Goal: Task Accomplishment & Management: Use online tool/utility

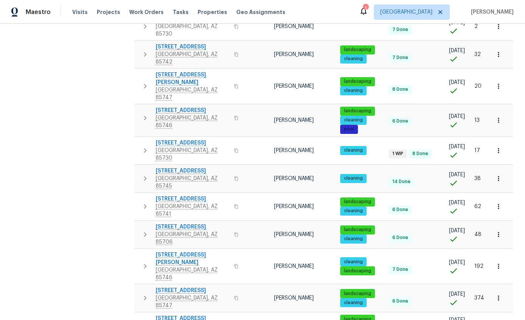
scroll to position [333, 0]
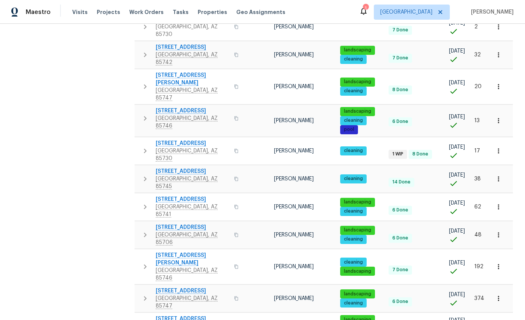
click at [142, 262] on icon "button" at bounding box center [145, 266] width 9 height 9
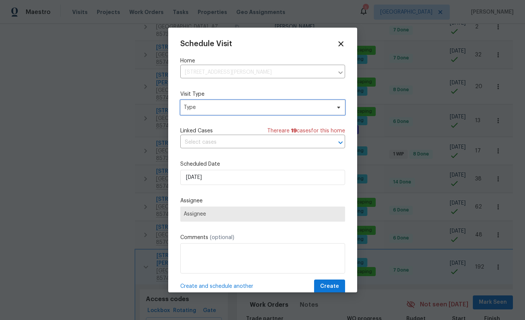
click at [278, 113] on span "Type" at bounding box center [262, 107] width 165 height 15
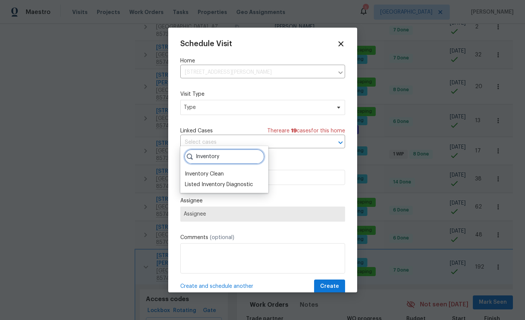
type input "Inventory"
click at [224, 170] on div "Inventory Clean" at bounding box center [204, 174] width 39 height 8
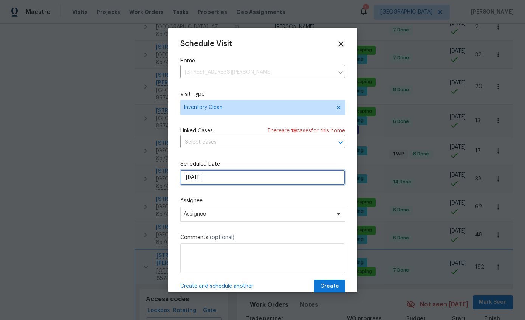
click at [273, 182] on input "9/22/2025" at bounding box center [262, 177] width 165 height 15
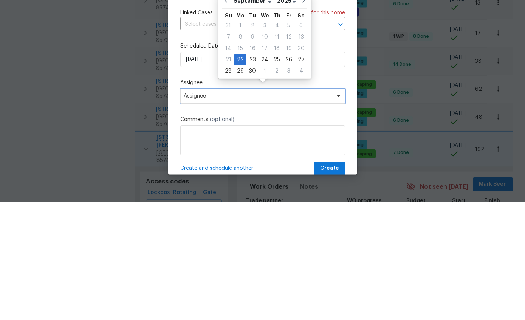
click at [267, 211] on span "Assignee" at bounding box center [258, 214] width 148 height 6
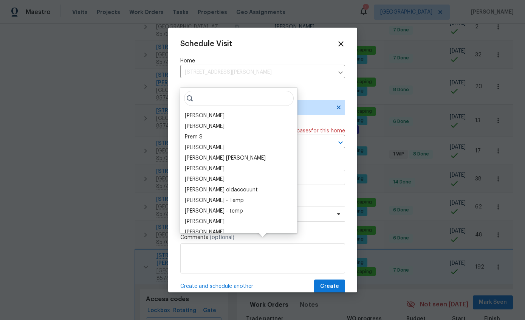
click at [269, 131] on div "Prem S" at bounding box center [238, 136] width 113 height 11
click at [227, 110] on div "[PERSON_NAME]" at bounding box center [238, 115] width 113 height 11
click at [215, 112] on div "[PERSON_NAME]" at bounding box center [205, 116] width 40 height 8
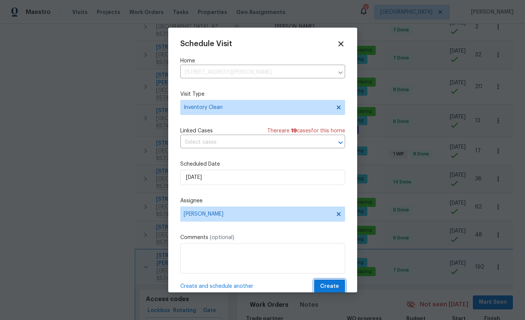
click at [334, 282] on button "Create" at bounding box center [329, 286] width 31 height 14
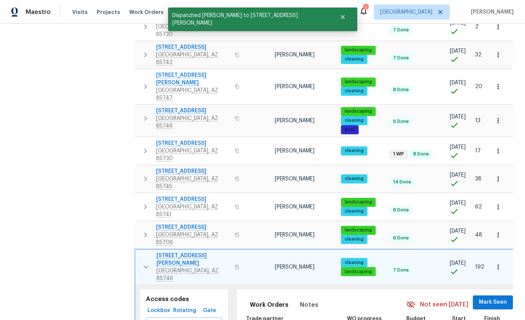
click at [141, 262] on icon "button" at bounding box center [145, 266] width 9 height 9
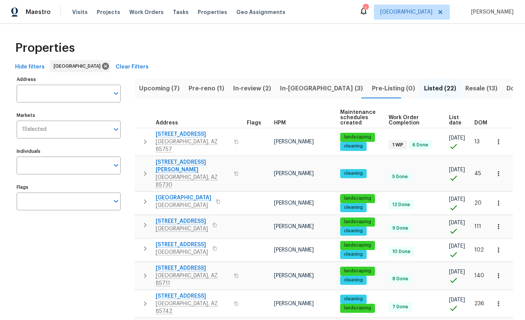
scroll to position [0, 0]
click at [295, 83] on span "In-reno (3)" at bounding box center [321, 88] width 83 height 11
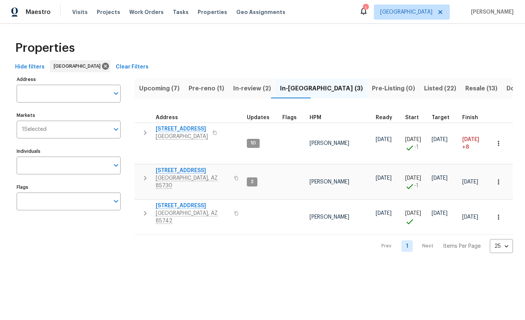
click at [147, 135] on icon "button" at bounding box center [145, 132] width 9 height 9
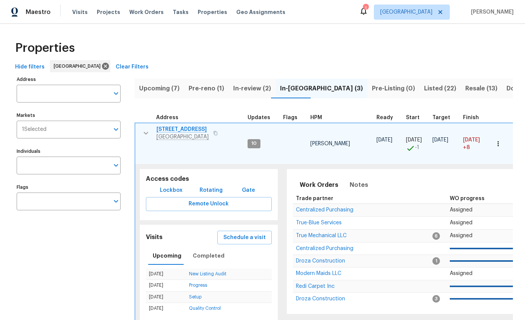
click at [245, 236] on button "Schedule a visit" at bounding box center [244, 237] width 54 height 14
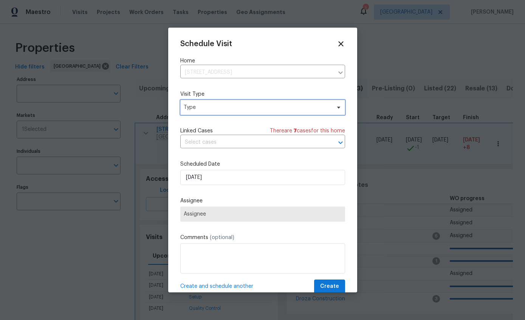
click at [312, 113] on span "Type" at bounding box center [262, 107] width 165 height 15
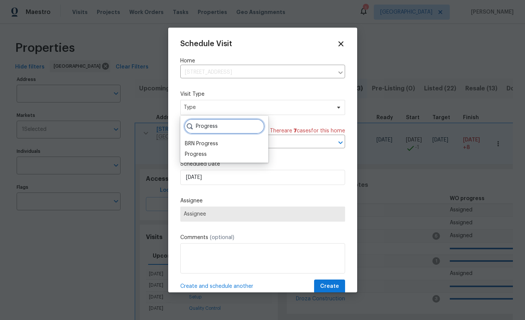
type input "Progress"
click at [192, 157] on div "Progress" at bounding box center [196, 154] width 22 height 8
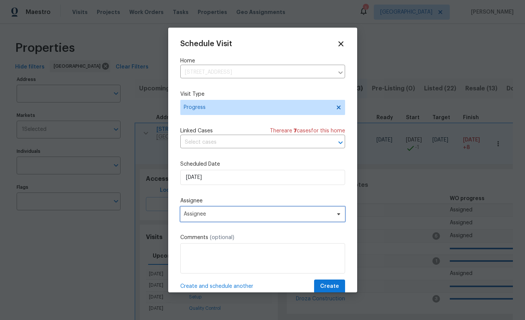
click at [287, 217] on span "Assignee" at bounding box center [258, 214] width 148 height 6
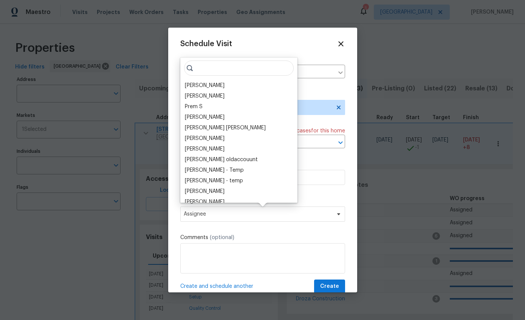
click at [215, 82] on div "[PERSON_NAME]" at bounding box center [205, 86] width 40 height 8
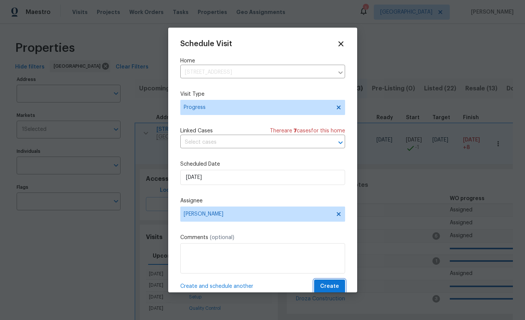
click at [327, 290] on span "Create" at bounding box center [329, 285] width 19 height 9
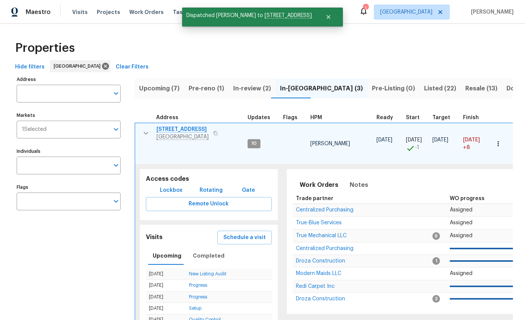
click at [147, 133] on icon "button" at bounding box center [145, 132] width 9 height 9
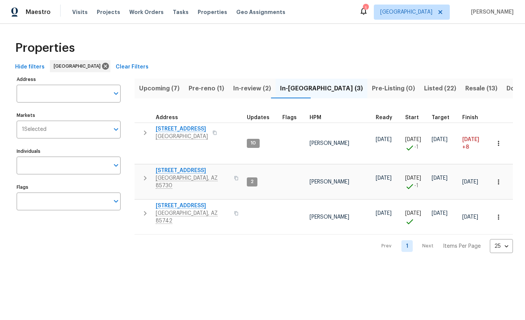
click at [204, 88] on span "Pre-reno (1)" at bounding box center [207, 88] width 36 height 11
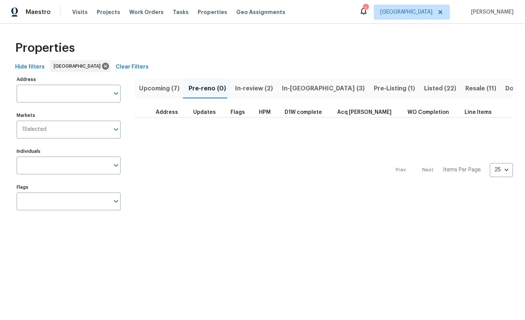
click at [36, 163] on input "Individuals" at bounding box center [63, 165] width 93 height 18
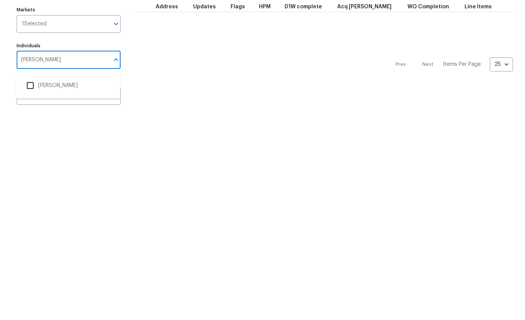
type input "[PERSON_NAME]"
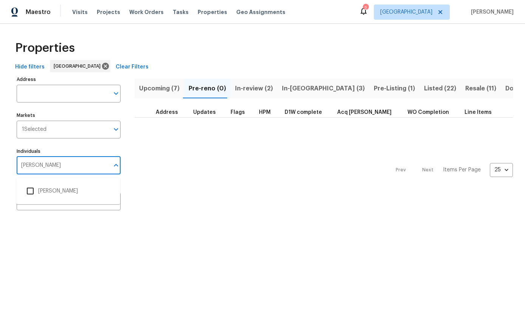
click at [31, 192] on input "checkbox" at bounding box center [30, 191] width 16 height 16
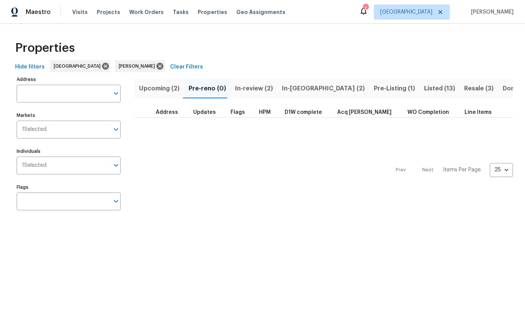
click at [158, 89] on span "Upcoming (2)" at bounding box center [159, 88] width 40 height 11
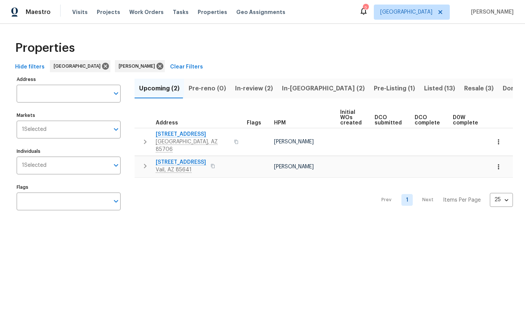
click at [146, 164] on button "button" at bounding box center [145, 165] width 15 height 15
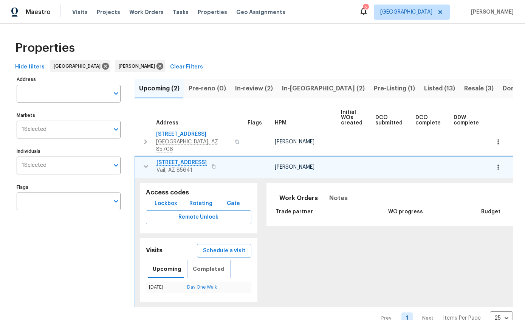
click at [200, 264] on span "Completed" at bounding box center [209, 268] width 32 height 9
click at [192, 285] on link "In-Person Walkthrough" at bounding box center [202, 287] width 48 height 5
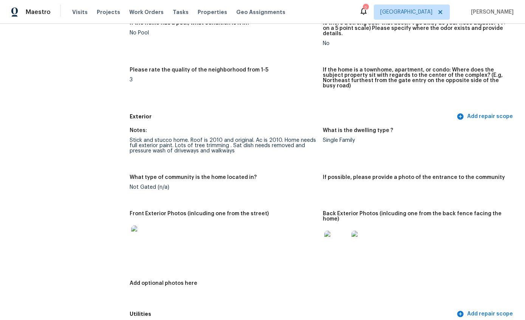
scroll to position [203, 0]
click at [141, 232] on img at bounding box center [143, 237] width 24 height 24
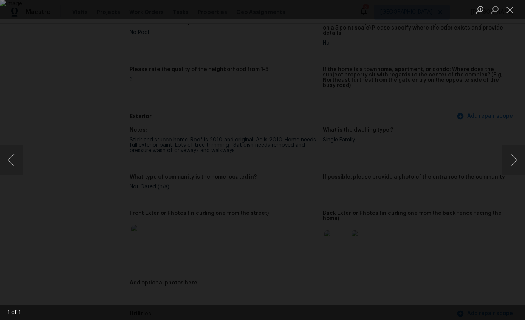
click at [513, 157] on button "Next image" at bounding box center [513, 160] width 23 height 30
click at [509, 162] on button "Next image" at bounding box center [513, 160] width 23 height 30
click at [507, 155] on button "Next image" at bounding box center [513, 160] width 23 height 30
click at [515, 8] on button "Close lightbox" at bounding box center [509, 9] width 15 height 13
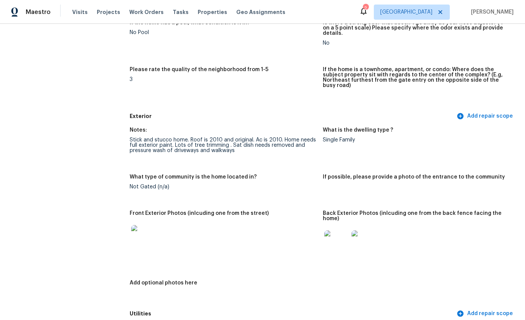
click at [372, 230] on img at bounding box center [363, 242] width 24 height 24
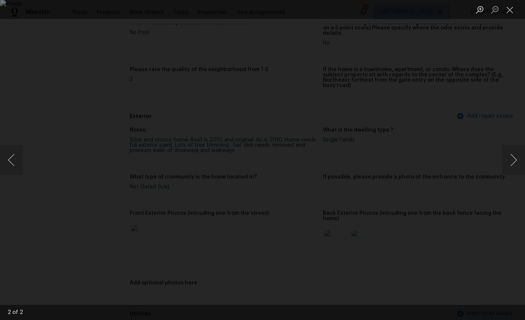
click at [512, 163] on button "Next image" at bounding box center [513, 160] width 23 height 30
click at [497, 248] on div "Lightbox" at bounding box center [262, 160] width 525 height 320
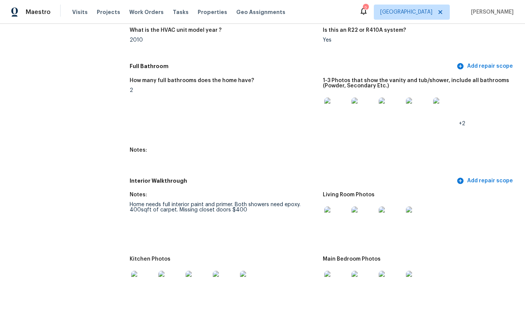
scroll to position [783, 0]
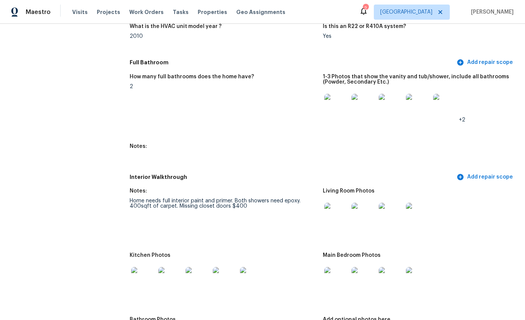
click at [338, 204] on img at bounding box center [336, 215] width 24 height 24
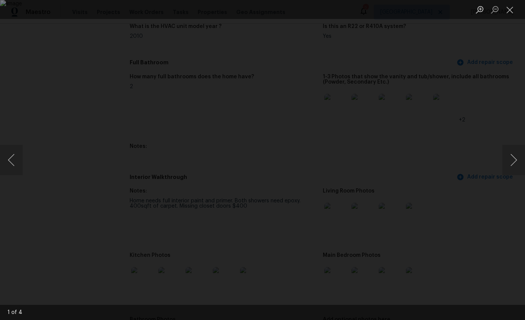
click at [513, 161] on button "Next image" at bounding box center [513, 160] width 23 height 30
click at [512, 158] on button "Next image" at bounding box center [513, 160] width 23 height 30
click at [514, 161] on button "Next image" at bounding box center [513, 160] width 23 height 30
click at [507, 12] on button "Close lightbox" at bounding box center [509, 9] width 15 height 13
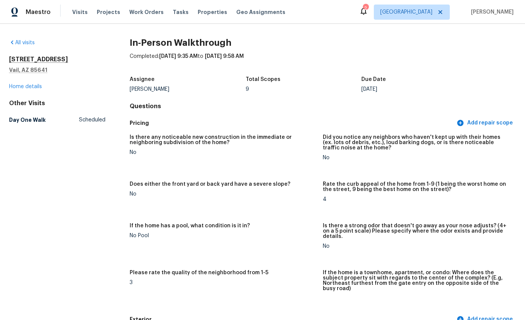
scroll to position [0, 0]
click at [20, 88] on link "Home details" at bounding box center [25, 86] width 33 height 5
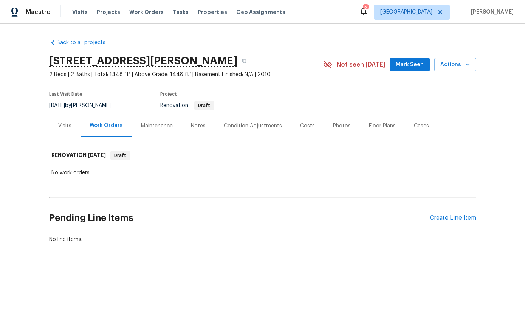
click at [261, 131] on div "Condition Adjustments" at bounding box center [253, 125] width 76 height 22
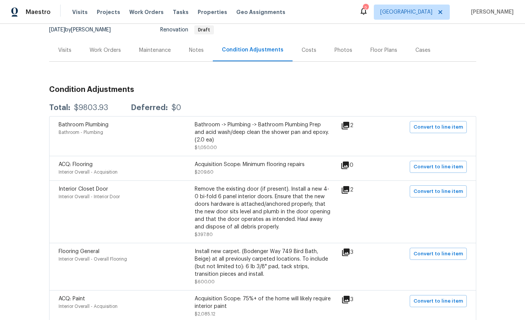
scroll to position [76, 0]
click at [308, 51] on div "Costs" at bounding box center [309, 50] width 15 height 8
